Goal: Check status

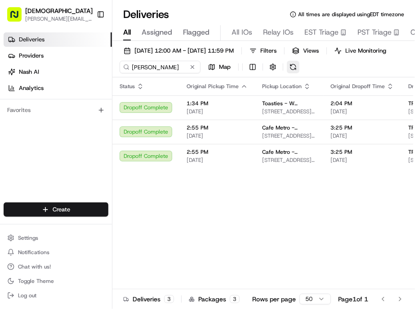
scroll to position [0, 63]
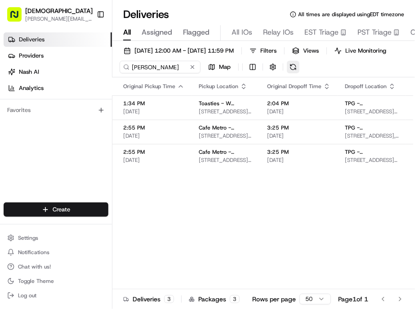
click at [287, 61] on button at bounding box center [293, 67] width 13 height 13
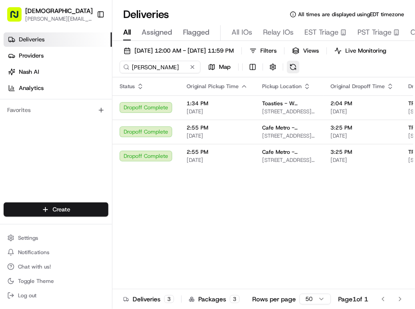
click at [287, 61] on button at bounding box center [293, 67] width 13 height 13
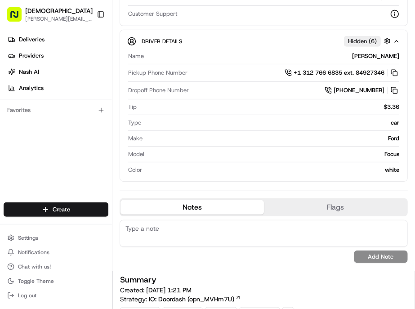
scroll to position [150, 0]
